Goal: Task Accomplishment & Management: Manage account settings

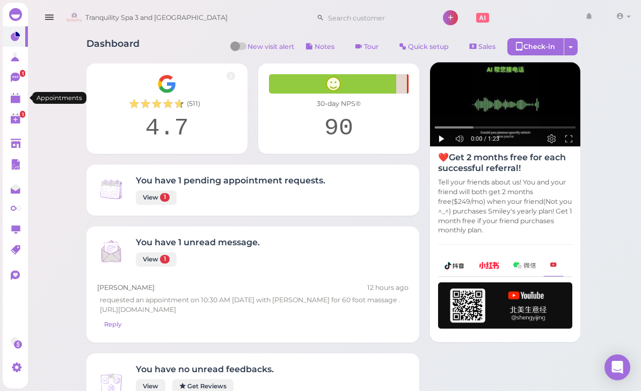
click at [12, 103] on polygon at bounding box center [16, 100] width 10 height 8
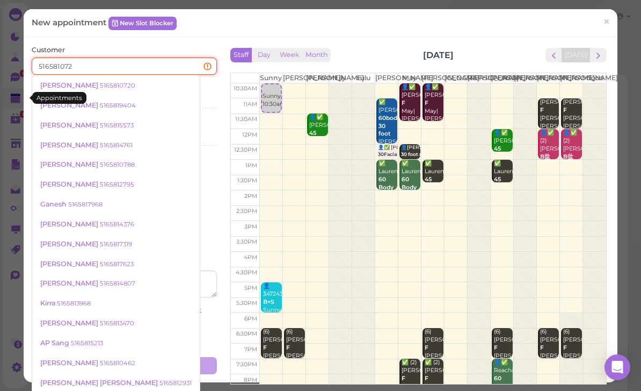
type input "5165810720"
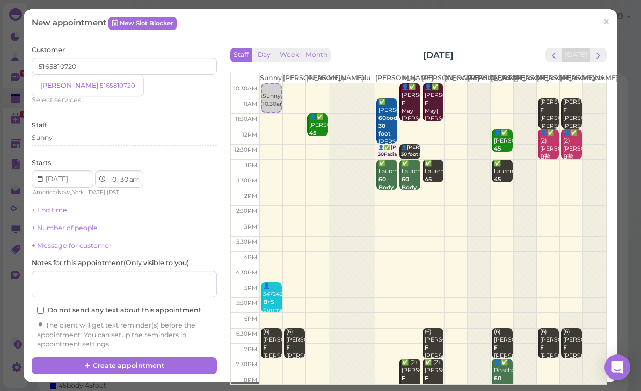
click at [100, 85] on small "5165810720" at bounding box center [117, 86] width 35 height 8
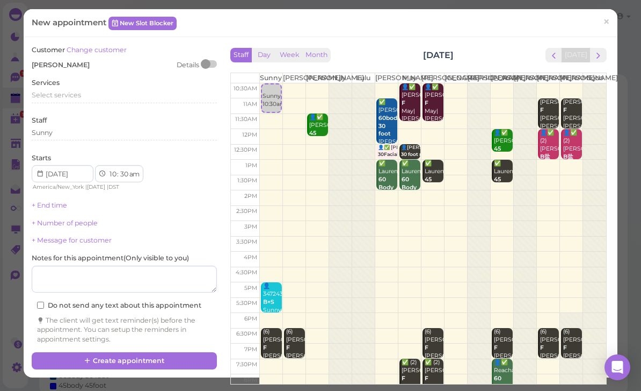
click at [82, 96] on div "Select services" at bounding box center [124, 95] width 185 height 10
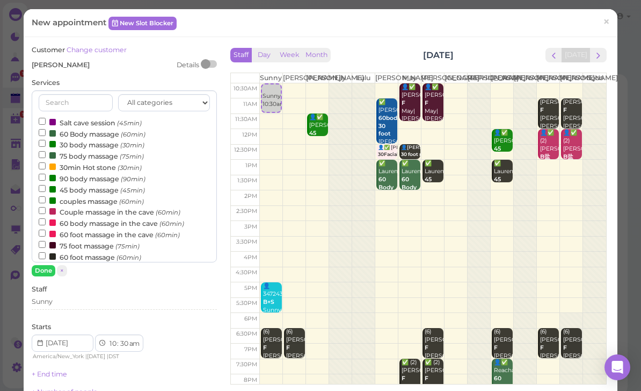
click at [92, 132] on label "60 Body massage (60min)" at bounding box center [92, 133] width 107 height 11
click at [46, 132] on input "60 Body massage (60min)" at bounding box center [42, 132] width 7 height 7
click at [44, 273] on button "Done" at bounding box center [44, 270] width 24 height 11
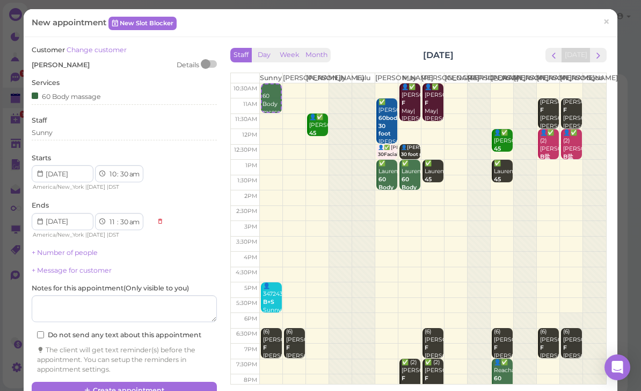
click at [170, 384] on button "Create appointment" at bounding box center [124, 389] width 185 height 17
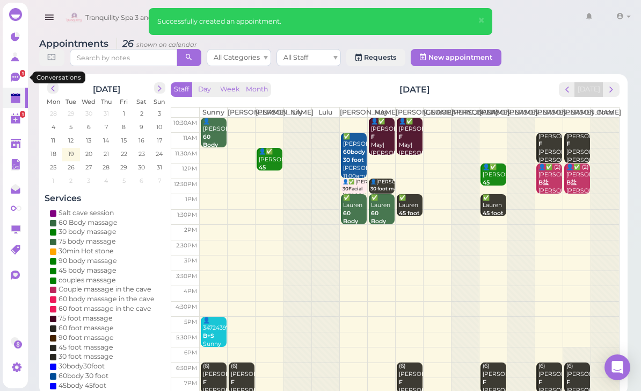
click at [16, 78] on icon at bounding box center [15, 78] width 9 height 10
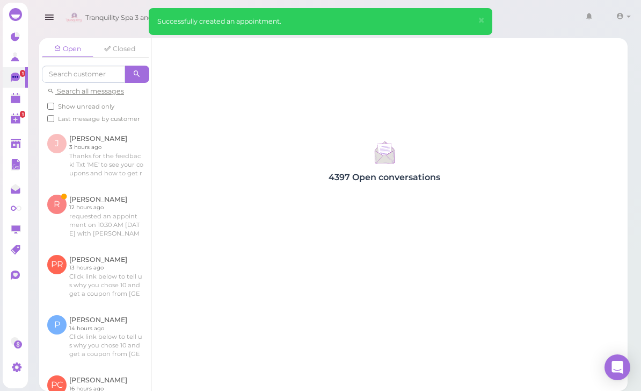
click at [106, 220] on link at bounding box center [95, 216] width 112 height 60
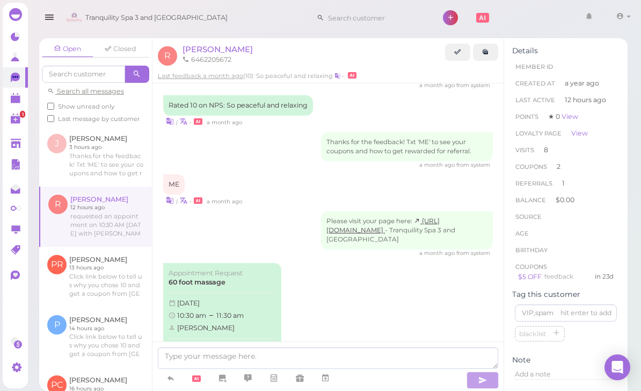
scroll to position [1249, 0]
click at [225, 344] on link "Approve" at bounding box center [222, 352] width 107 height 16
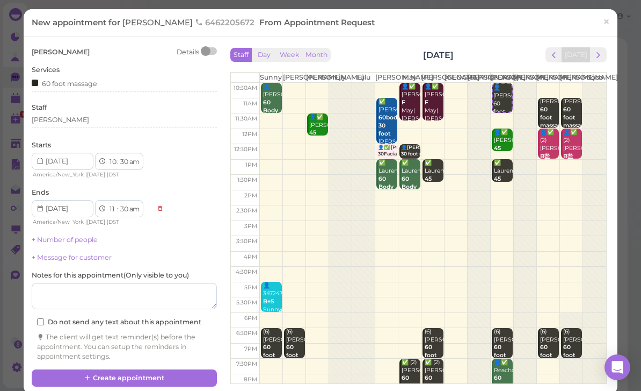
click at [160, 375] on button "Create appointment" at bounding box center [124, 377] width 185 height 17
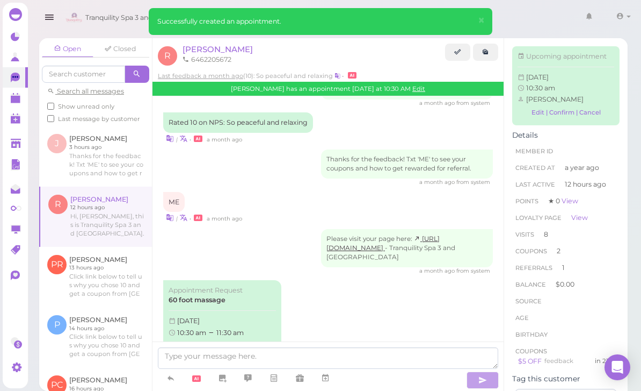
scroll to position [1320, 0]
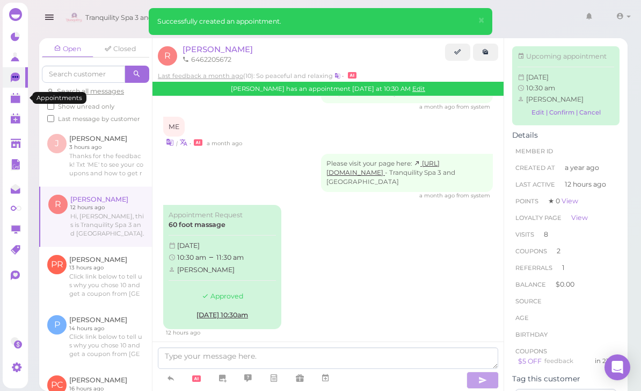
click at [15, 103] on icon at bounding box center [16, 98] width 11 height 11
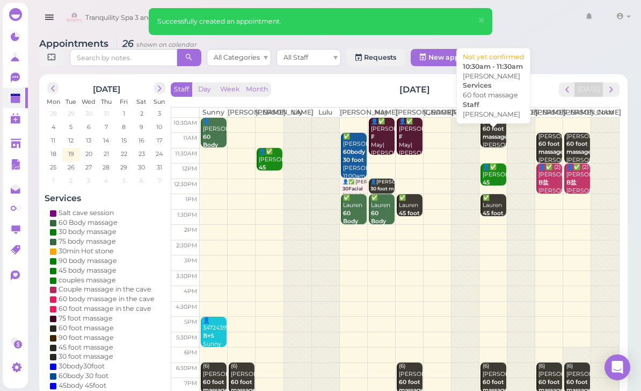
click at [491, 140] on b "60 foot massage" at bounding box center [495, 132] width 25 height 15
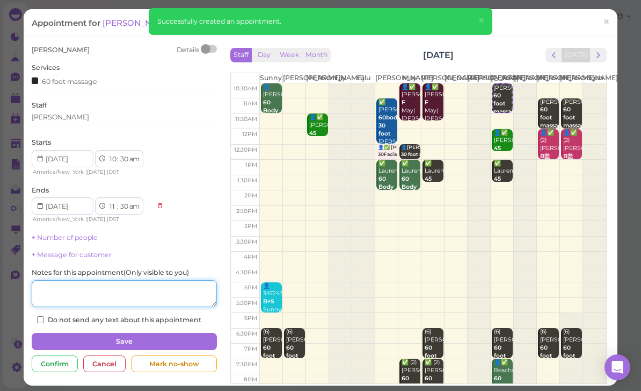
click at [154, 293] on textarea at bounding box center [124, 293] width 185 height 27
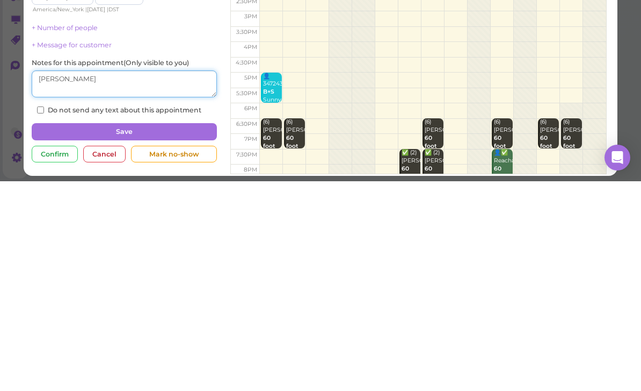
type textarea "[PERSON_NAME]"
click at [73, 333] on button "Save" at bounding box center [124, 341] width 185 height 17
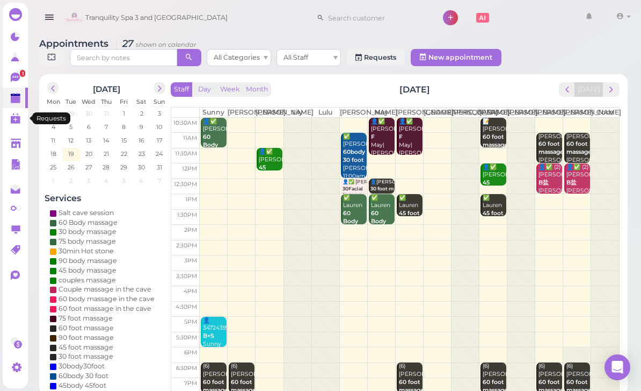
click at [19, 109] on link "0" at bounding box center [15, 118] width 25 height 20
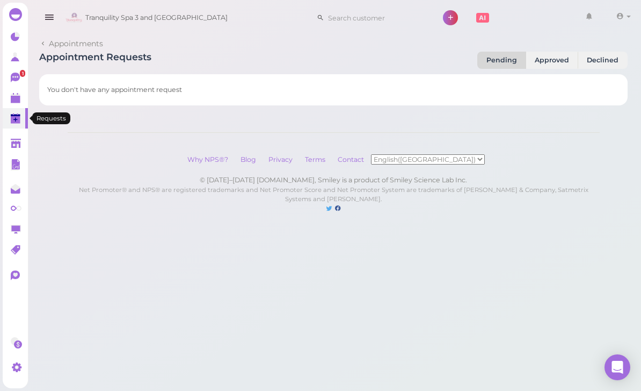
click at [19, 112] on link "0" at bounding box center [15, 118] width 25 height 20
click at [15, 44] on link at bounding box center [15, 36] width 25 height 20
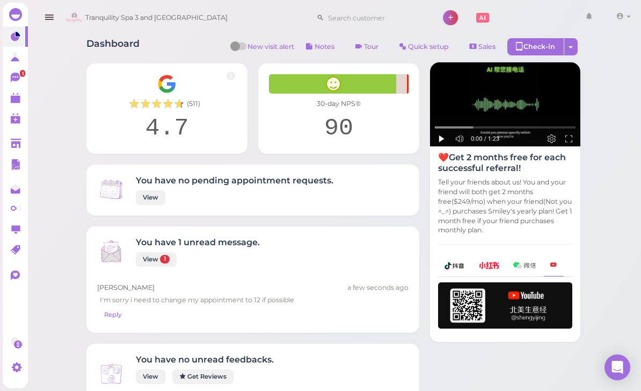
click at [164, 252] on link "View 1" at bounding box center [156, 259] width 41 height 15
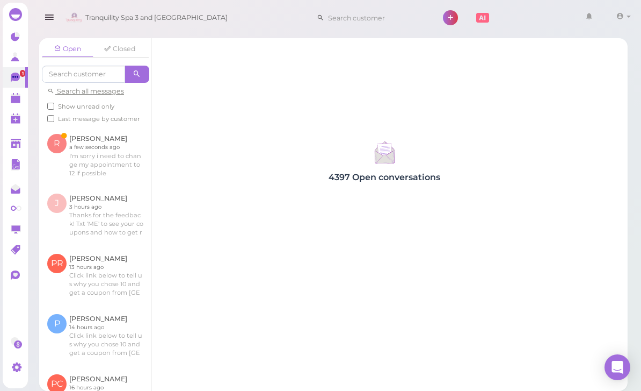
click at [81, 150] on link at bounding box center [95, 155] width 112 height 59
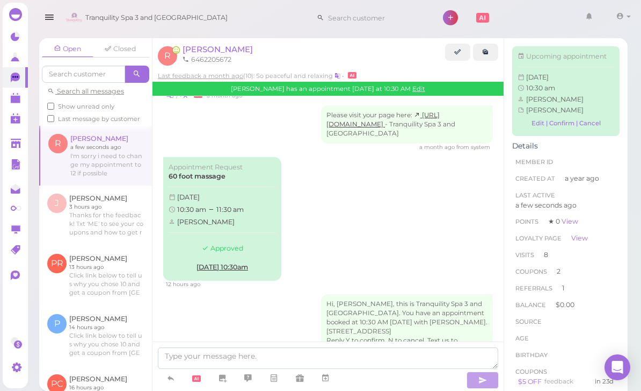
scroll to position [34, 0]
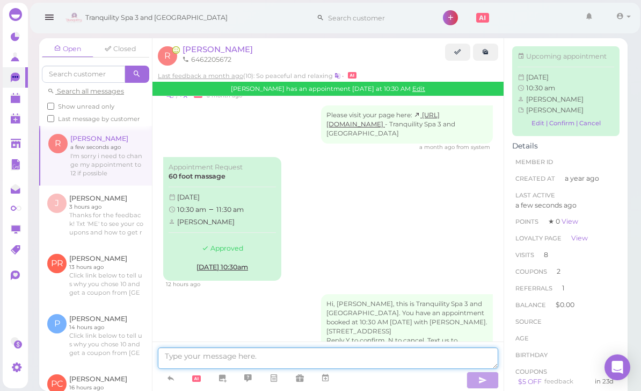
click at [265, 355] on textarea at bounding box center [328, 357] width 341 height 21
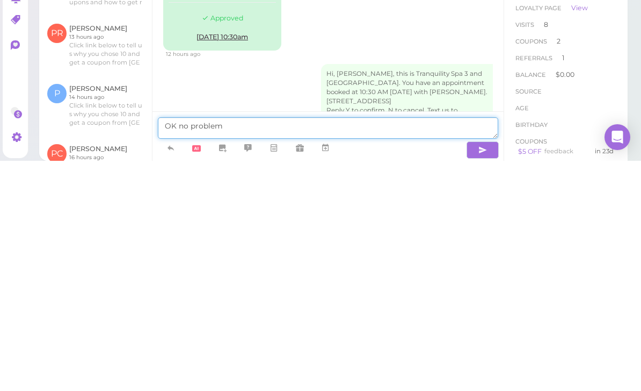
type textarea "OK no problem"
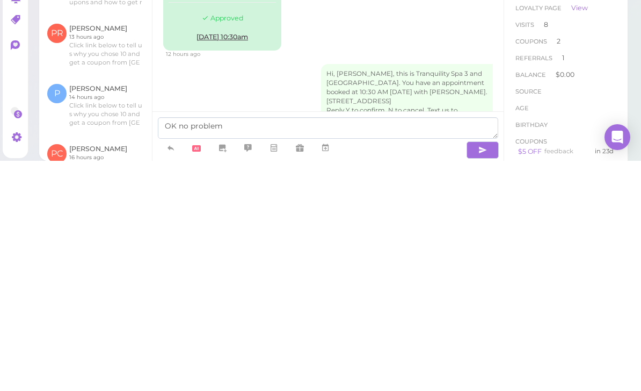
click at [482, 374] on icon "button" at bounding box center [483, 379] width 9 height 11
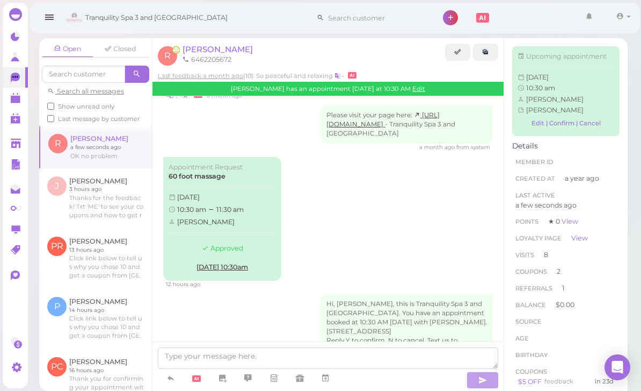
scroll to position [1317, 0]
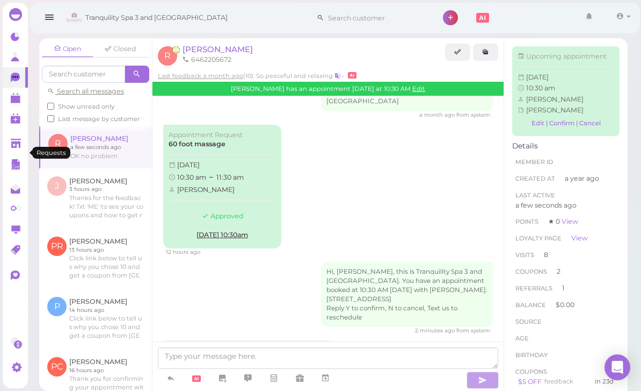
click at [13, 108] on link "0" at bounding box center [15, 118] width 25 height 20
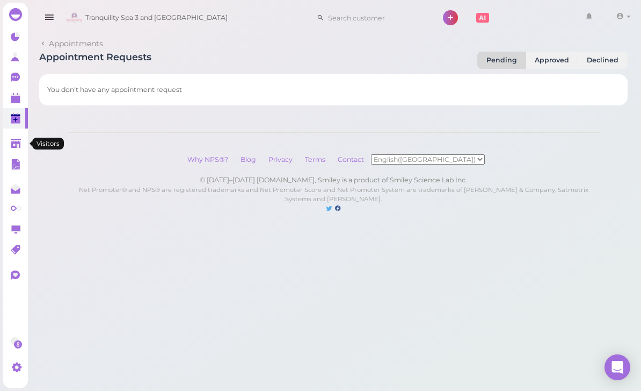
click at [23, 151] on link at bounding box center [15, 143] width 25 height 20
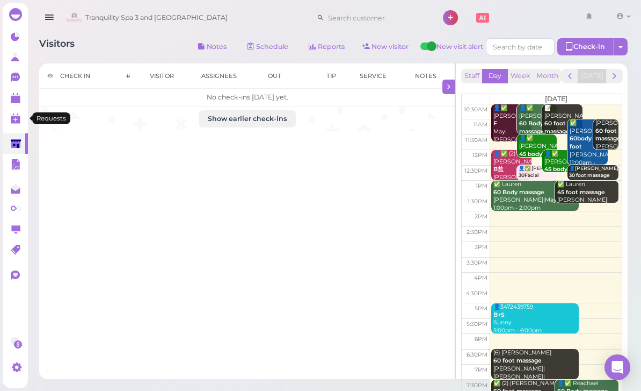
click at [16, 127] on link "0" at bounding box center [15, 118] width 25 height 20
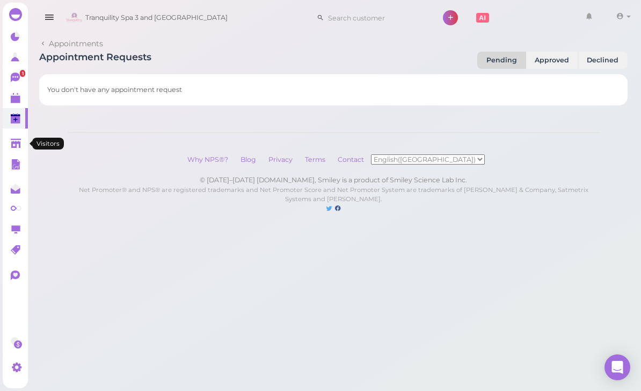
click at [11, 140] on icon at bounding box center [16, 144] width 10 height 8
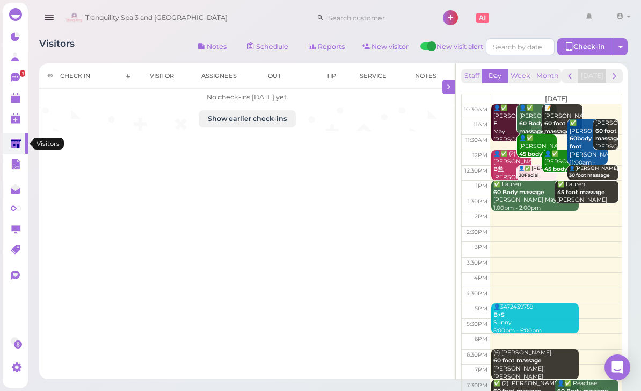
click at [11, 135] on link at bounding box center [15, 143] width 25 height 20
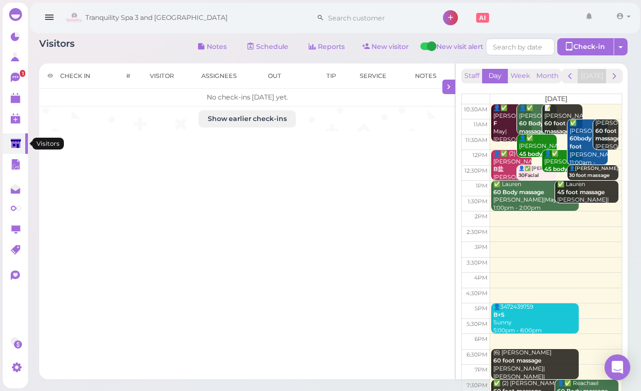
scroll to position [34, 0]
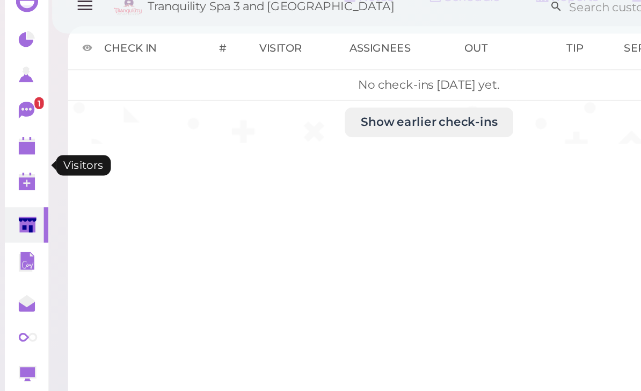
click at [15, 96] on polygon at bounding box center [16, 100] width 10 height 8
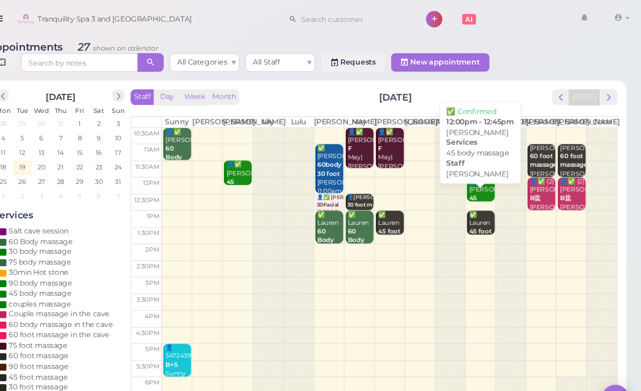
click at [482, 186] on div "👤✅ [PERSON_NAME] 45 body massage [PERSON_NAME] 12:00pm - 12:45pm" at bounding box center [494, 199] width 24 height 72
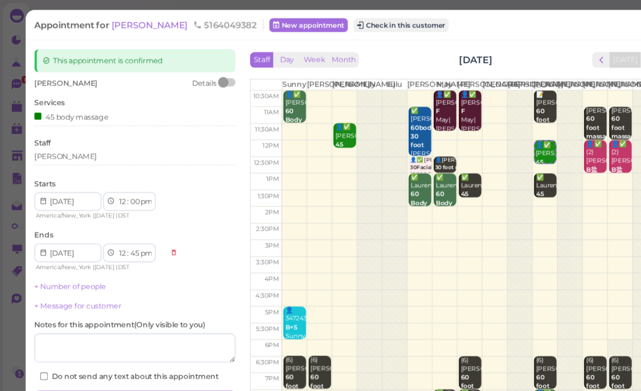
click at [84, 147] on div "[PERSON_NAME]" at bounding box center [124, 145] width 185 height 13
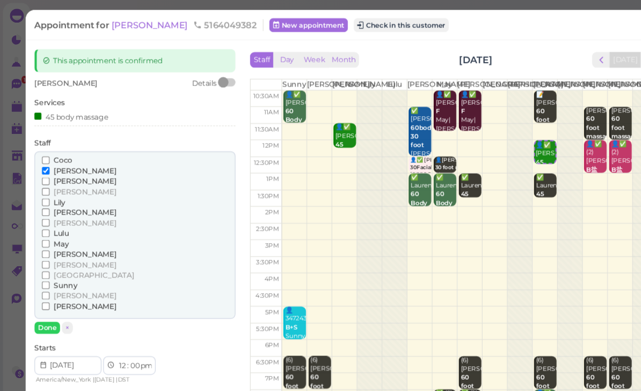
click at [63, 258] on span "Sunny" at bounding box center [60, 262] width 22 height 8
click at [46, 259] on input "Sunny" at bounding box center [42, 262] width 7 height 7
click at [45, 157] on input "[PERSON_NAME]" at bounding box center [42, 157] width 7 height 7
click at [46, 296] on button "Done" at bounding box center [44, 301] width 24 height 11
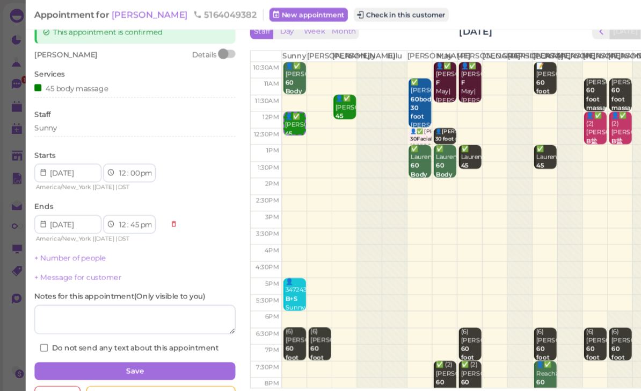
scroll to position [26, 0]
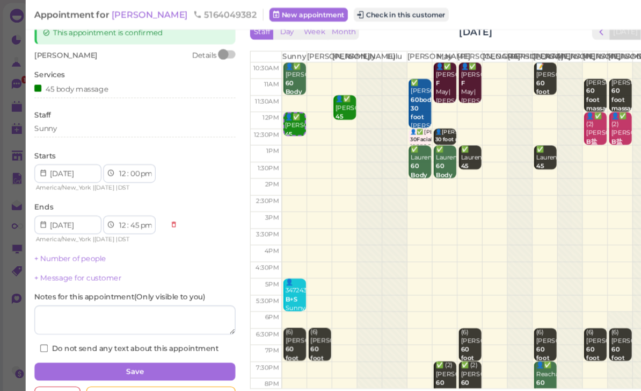
click at [143, 342] on button "Save" at bounding box center [124, 342] width 185 height 17
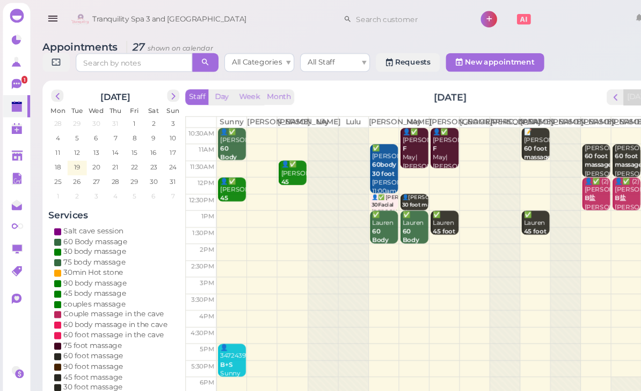
click at [493, 143] on b "60 foot massage" at bounding box center [495, 140] width 25 height 15
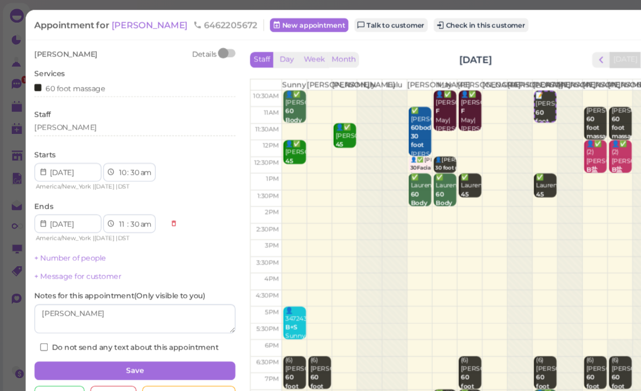
click at [112, 162] on select "1 2 3 4 5 6 7 8 9 10 11 12" at bounding box center [112, 159] width 9 height 11
select select "12"
select select "1"
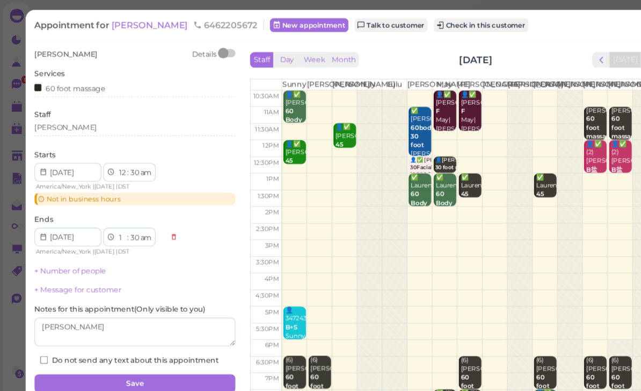
click at [133, 156] on select "am pm" at bounding box center [134, 159] width 12 height 11
select select "pm"
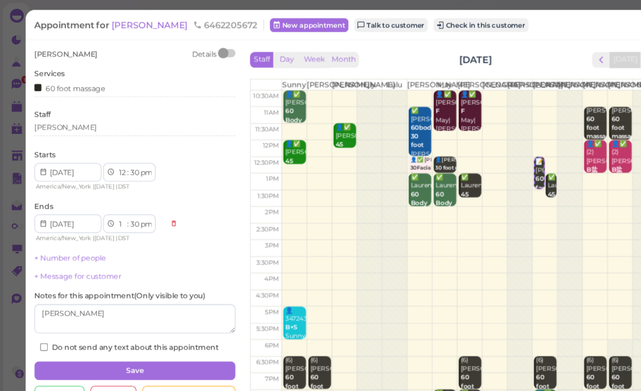
click at [123, 161] on select "00 05 10 15 20 25 30 35 40 45 50 55" at bounding box center [124, 159] width 11 height 11
select select "00"
click at [170, 339] on button "Save" at bounding box center [124, 341] width 185 height 17
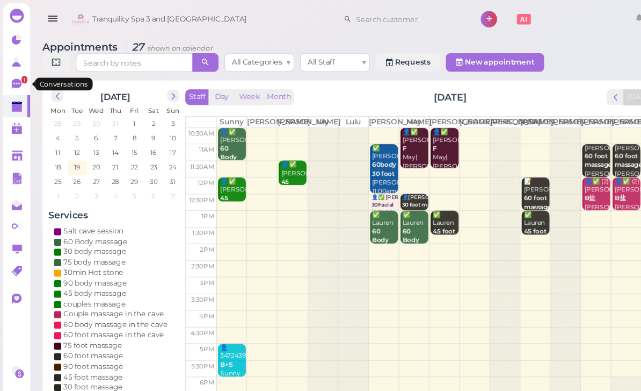
click at [15, 77] on icon at bounding box center [15, 77] width 6 height 2
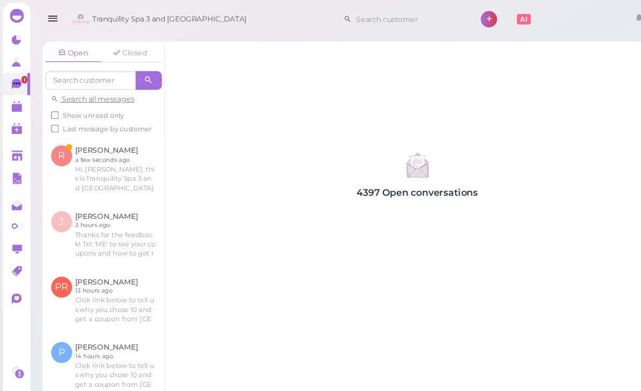
click at [107, 143] on link at bounding box center [95, 156] width 112 height 60
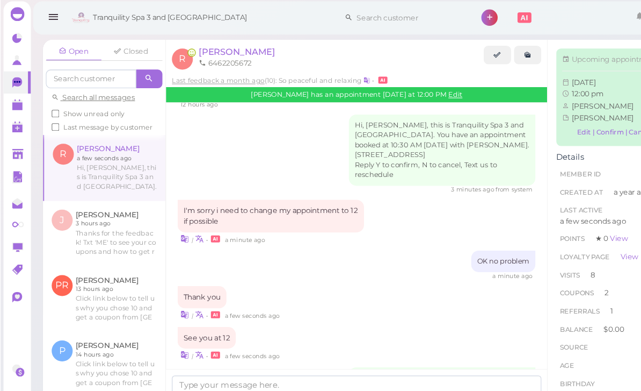
scroll to position [33, 0]
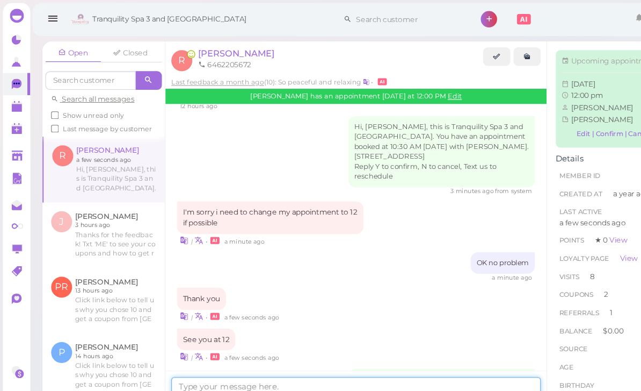
click at [295, 356] on textarea at bounding box center [328, 357] width 341 height 21
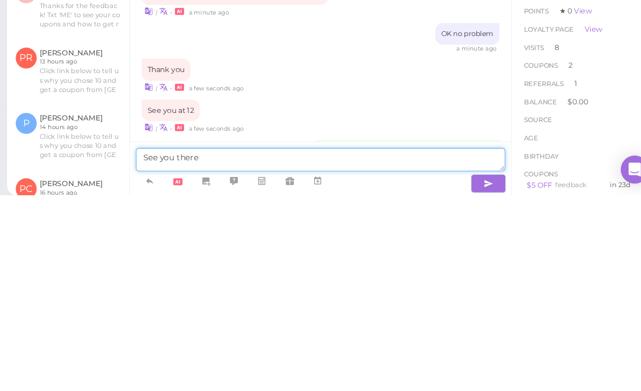
type textarea "See you there"
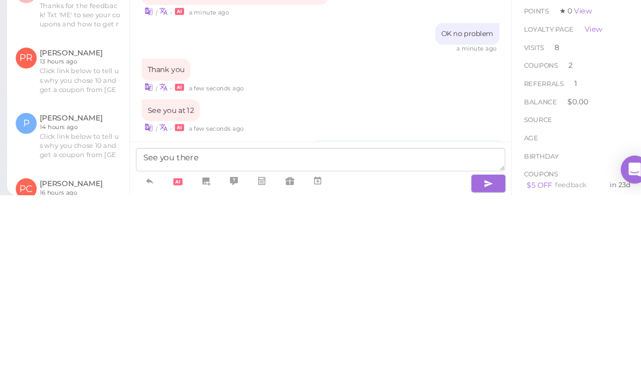
click at [467, 371] on button "button" at bounding box center [483, 379] width 32 height 17
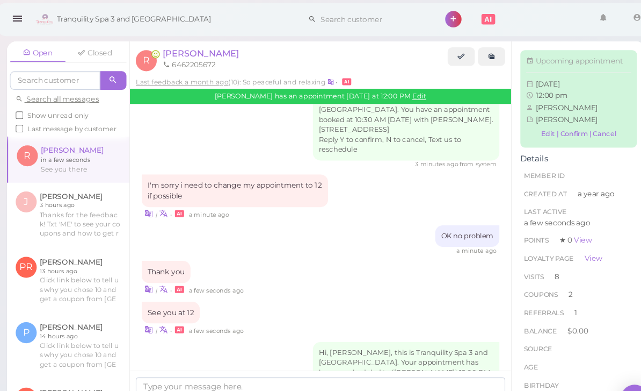
scroll to position [0, 0]
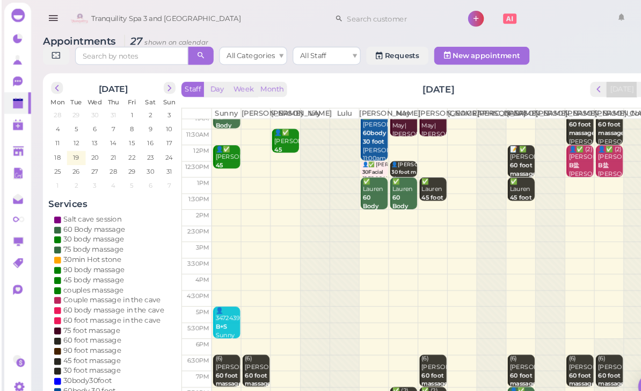
scroll to position [5, 0]
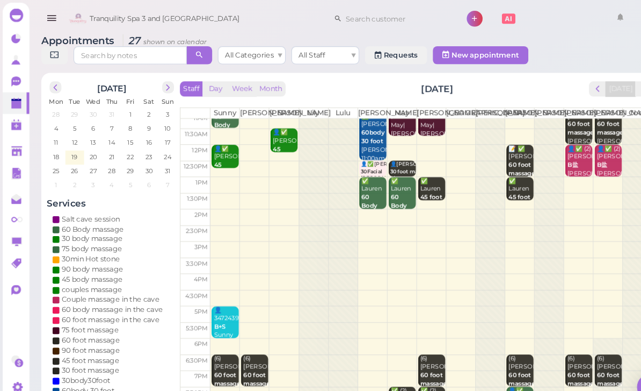
click at [157, 86] on span "next" at bounding box center [160, 83] width 10 height 10
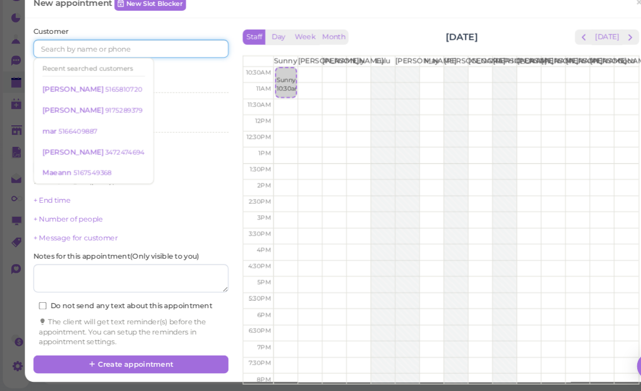
scroll to position [18, 0]
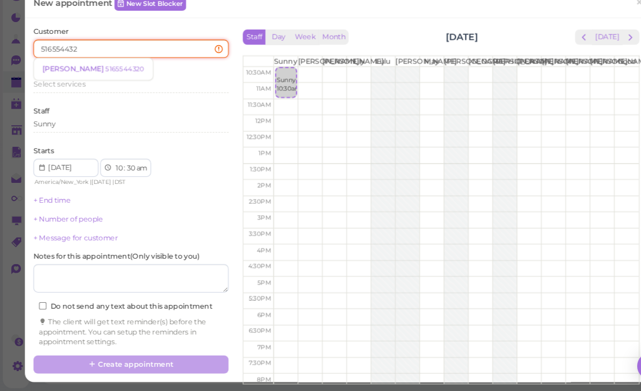
type input "5165544320"
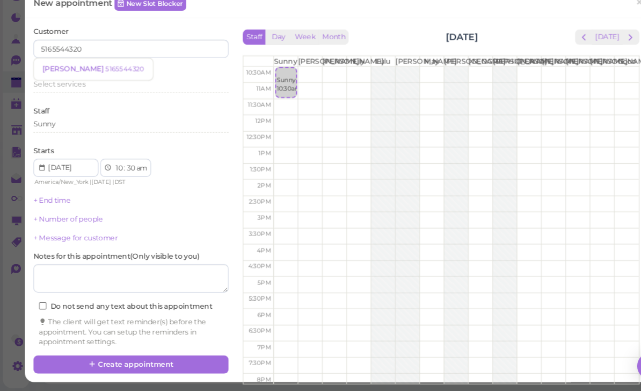
click at [100, 82] on small "5165544320" at bounding box center [118, 86] width 37 height 8
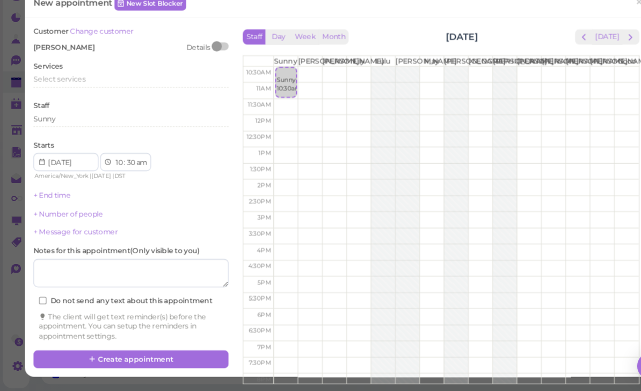
scroll to position [18, 0]
click at [70, 91] on span "Select services" at bounding box center [56, 95] width 49 height 8
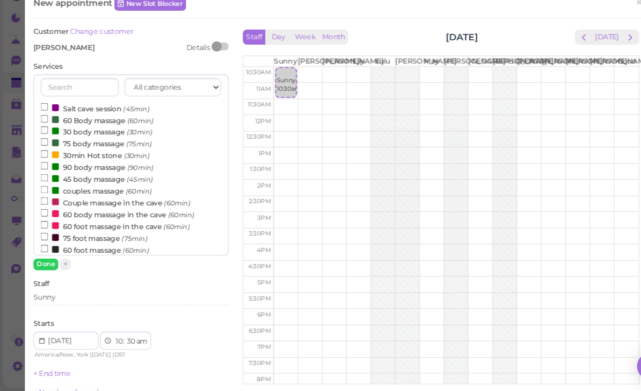
click at [100, 184] on label "45 body massage (45min)" at bounding box center [92, 189] width 106 height 11
click at [46, 185] on input "45 body massage (45min)" at bounding box center [42, 188] width 7 height 7
click at [87, 297] on div "Sunny" at bounding box center [124, 303] width 185 height 13
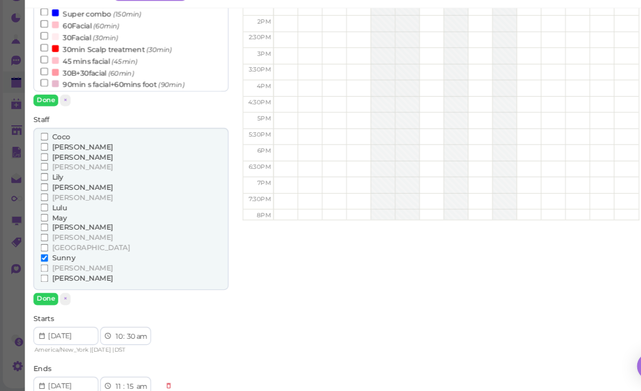
scroll to position [0, 0]
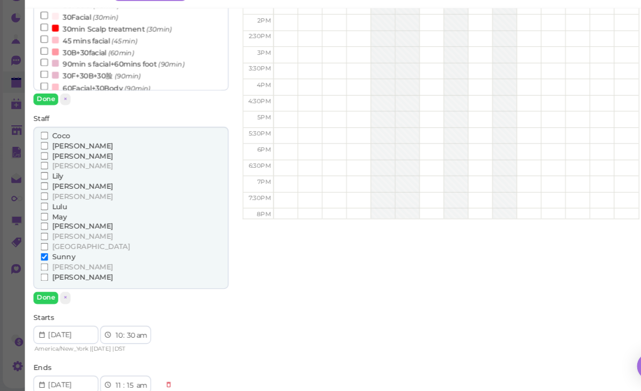
click at [60, 269] on span "[PERSON_NAME]" at bounding box center [78, 273] width 58 height 8
click at [46, 270] on input "[PERSON_NAME]" at bounding box center [42, 273] width 7 height 7
click at [56, 269] on span "[PERSON_NAME]" at bounding box center [78, 273] width 58 height 8
click at [46, 270] on input "[PERSON_NAME]" at bounding box center [42, 273] width 7 height 7
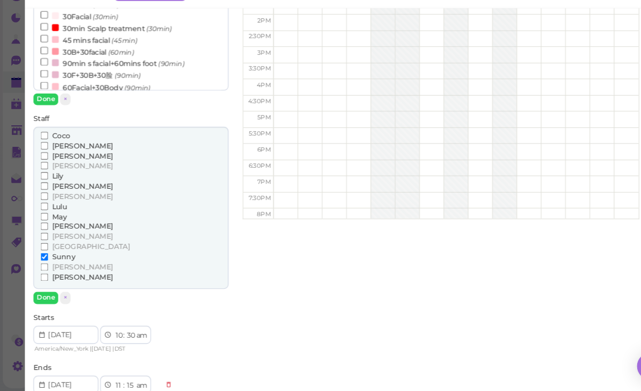
click at [58, 279] on span "[PERSON_NAME]" at bounding box center [78, 283] width 58 height 8
click at [46, 279] on input "[PERSON_NAME]" at bounding box center [42, 282] width 7 height 7
click at [47, 297] on button "Done" at bounding box center [44, 302] width 24 height 11
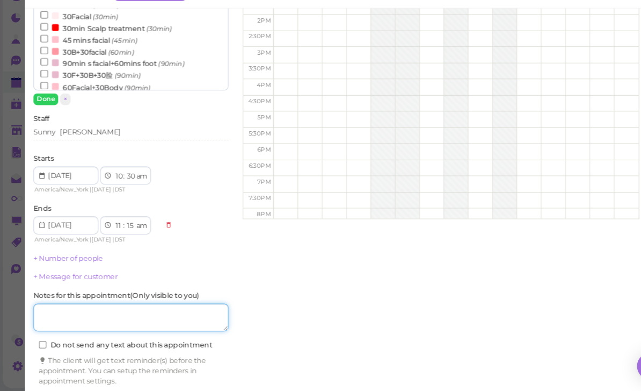
click at [156, 308] on textarea at bounding box center [124, 321] width 185 height 27
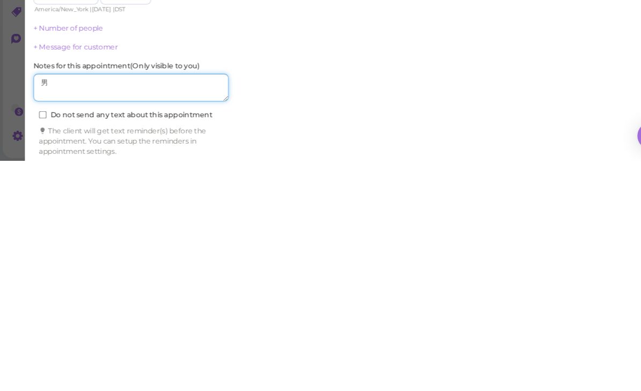
type textarea "男"
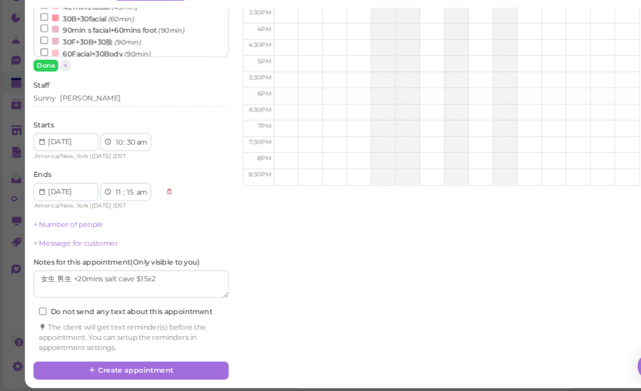
scroll to position [187, 0]
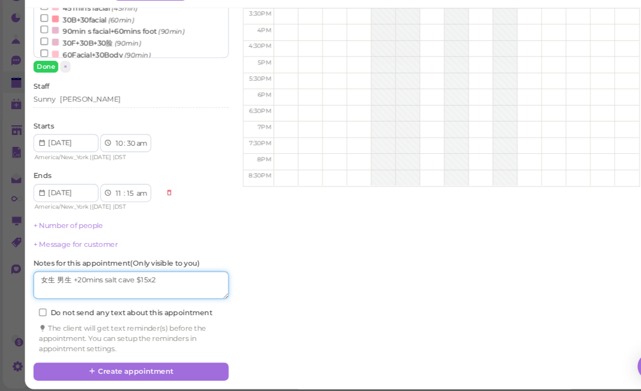
type textarea "女生 男生 +20mins salt cave $15x2"
click at [152, 363] on button "Create appointment" at bounding box center [124, 371] width 185 height 17
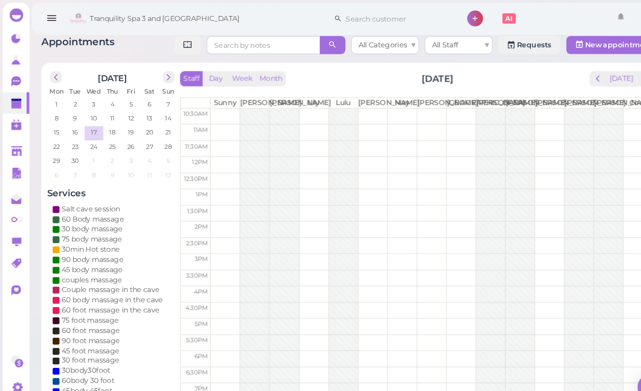
scroll to position [0, 0]
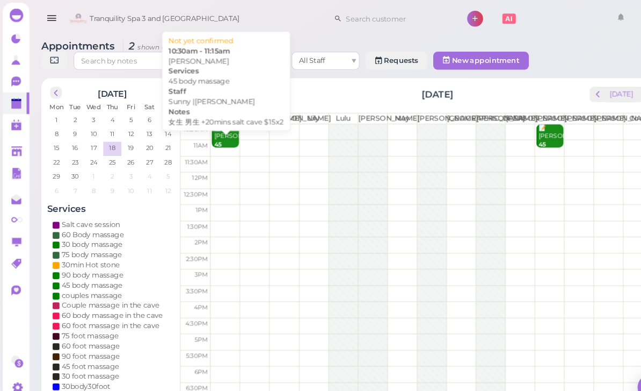
click at [212, 128] on div "📝 [PERSON_NAME] 45 body massage 女生 男生 +20mins salt cave $15x2 Sunny |[PERSON_NA…" at bounding box center [215, 182] width 24 height 128
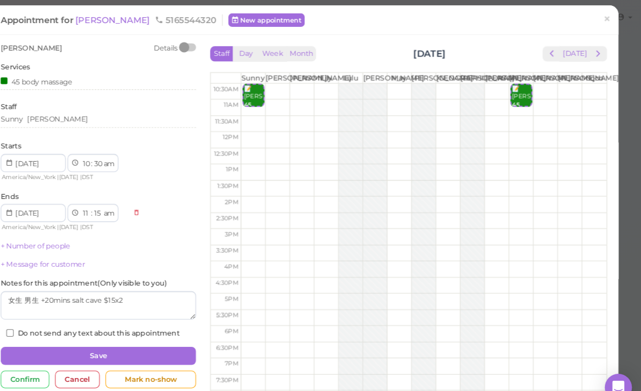
scroll to position [17, 0]
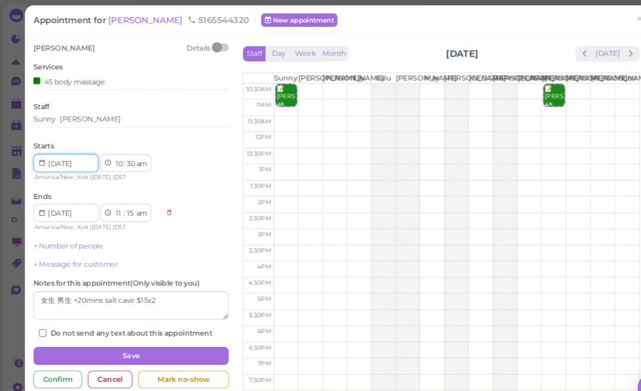
click at [45, 146] on input at bounding box center [63, 154] width 62 height 17
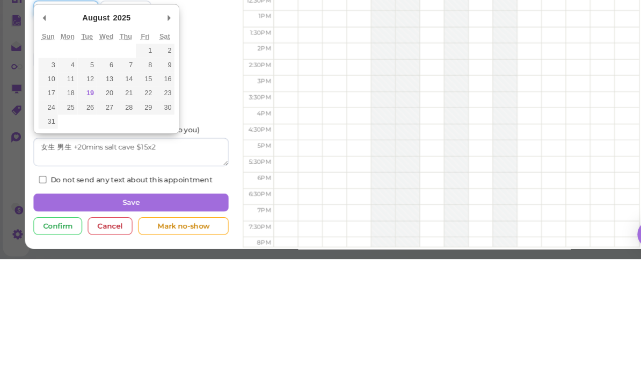
type input "[DATE]"
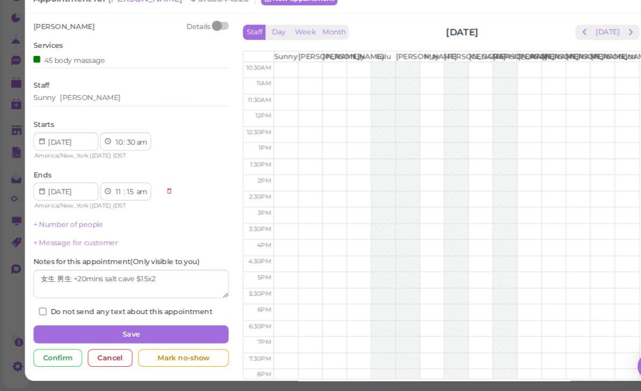
click at [145, 328] on button "Save" at bounding box center [124, 336] width 185 height 17
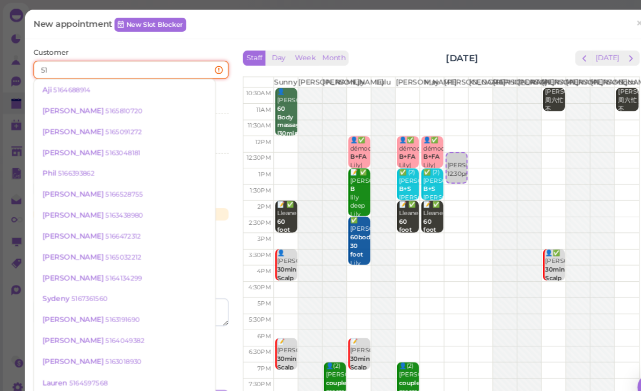
type input "5"
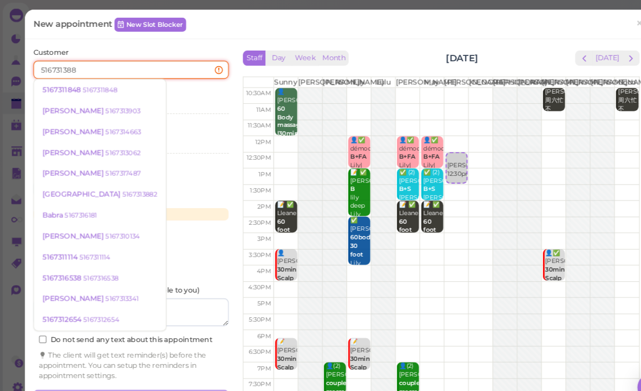
type input "5167313882"
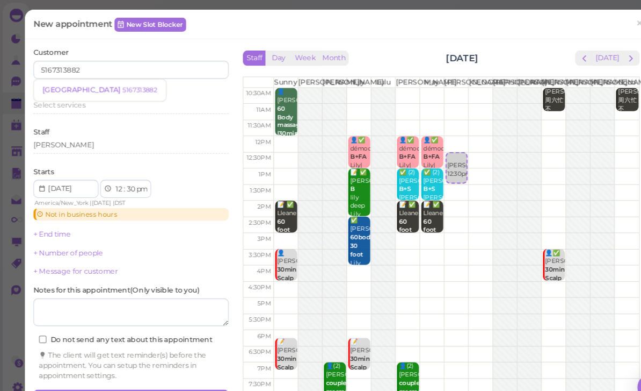
click at [116, 86] on small "5167313882" at bounding box center [132, 86] width 33 height 8
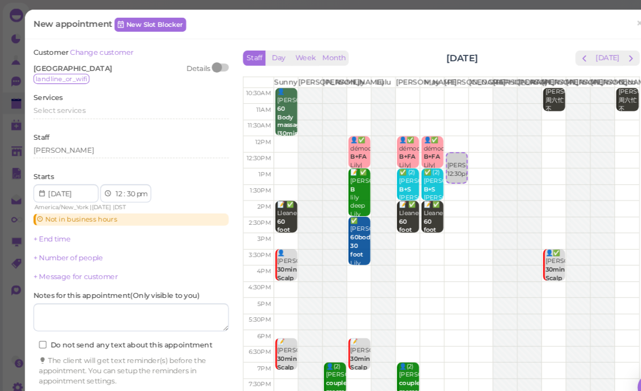
click at [70, 100] on span "Select services" at bounding box center [56, 104] width 49 height 8
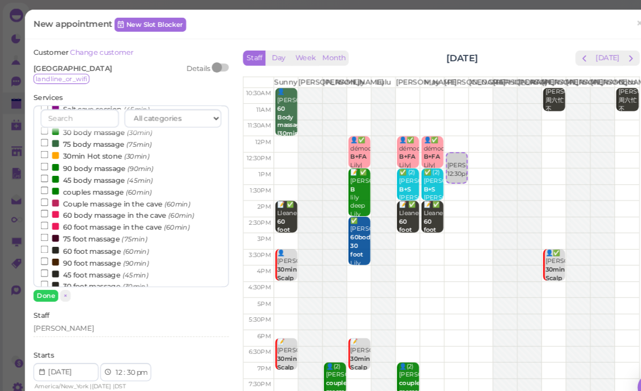
scroll to position [30, 0]
click at [96, 231] on label "60 foot massage (60min)" at bounding box center [90, 236] width 103 height 11
click at [46, 232] on input "60 foot massage (60min)" at bounding box center [42, 235] width 7 height 7
click at [83, 313] on div "[PERSON_NAME]" at bounding box center [124, 311] width 185 height 10
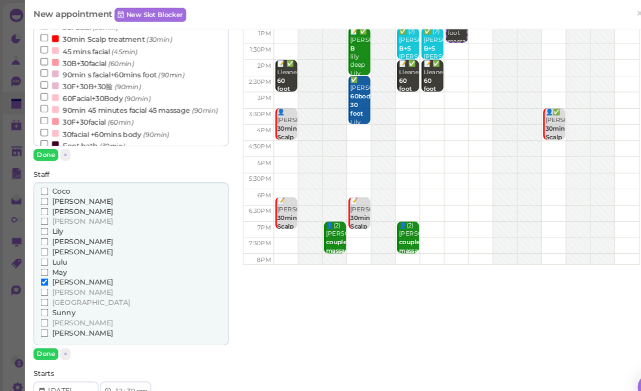
scroll to position [242, 0]
click at [52, 312] on span "[PERSON_NAME]" at bounding box center [78, 316] width 58 height 8
click at [46, 312] on input "[PERSON_NAME]" at bounding box center [42, 315] width 7 height 7
click at [48, 330] on button "Done" at bounding box center [44, 335] width 24 height 11
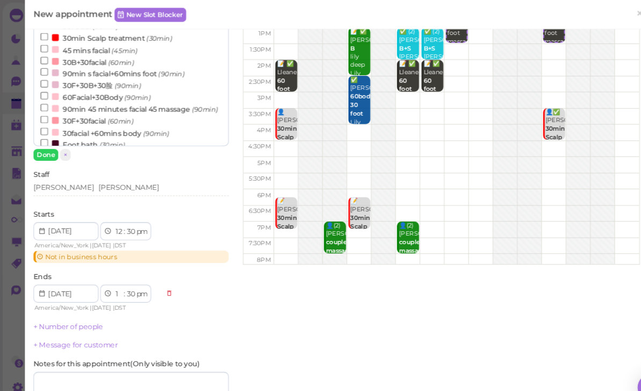
click at [76, 309] on link "+ Number of people" at bounding box center [65, 310] width 66 height 8
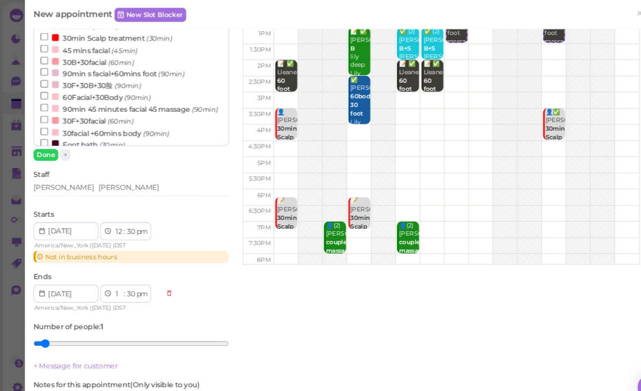
scroll to position [134, 0]
type input "2"
click at [64, 324] on input "range" at bounding box center [124, 324] width 185 height 17
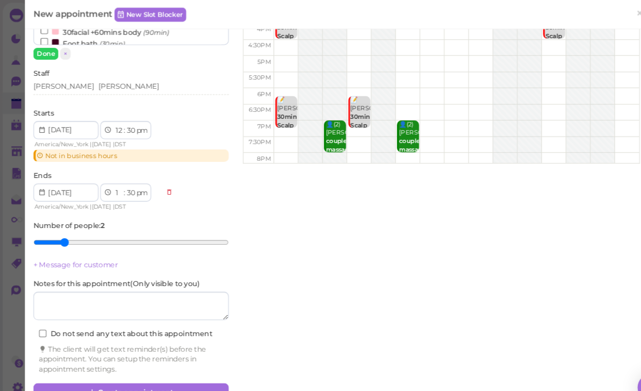
scroll to position [229, 0]
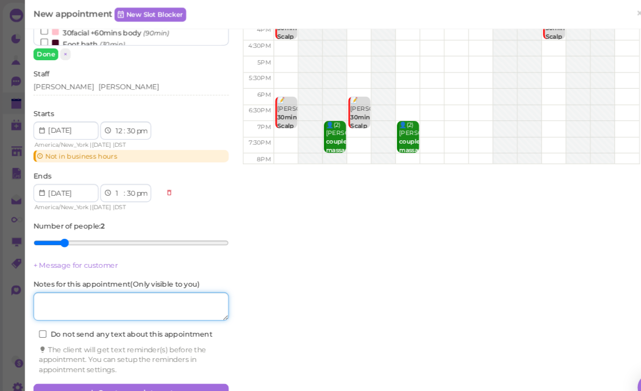
click at [155, 286] on textarea at bounding box center [124, 290] width 185 height 27
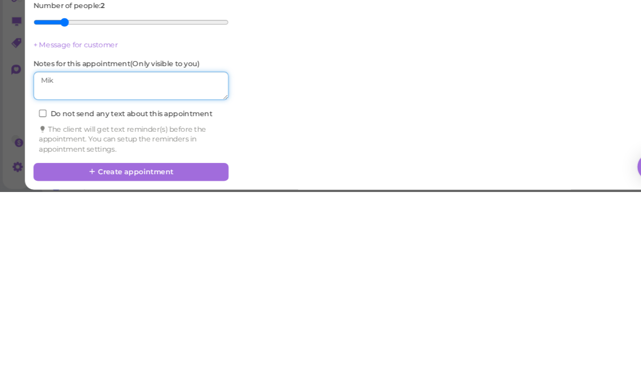
type textarea "[PERSON_NAME]"
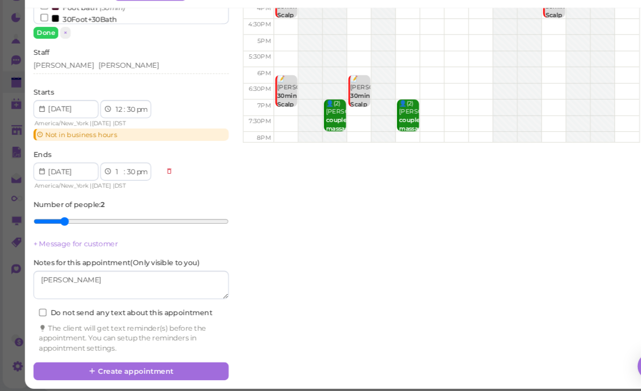
click at [138, 363] on button "Create appointment" at bounding box center [124, 371] width 185 height 17
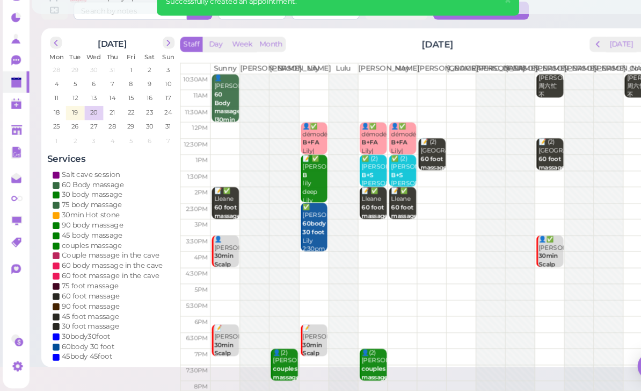
scroll to position [0, 0]
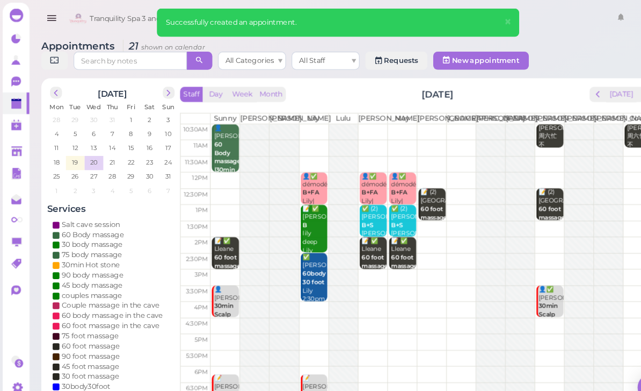
click at [565, 93] on span "prev" at bounding box center [567, 89] width 10 height 10
